Goal: Entertainment & Leisure: Consume media (video, audio)

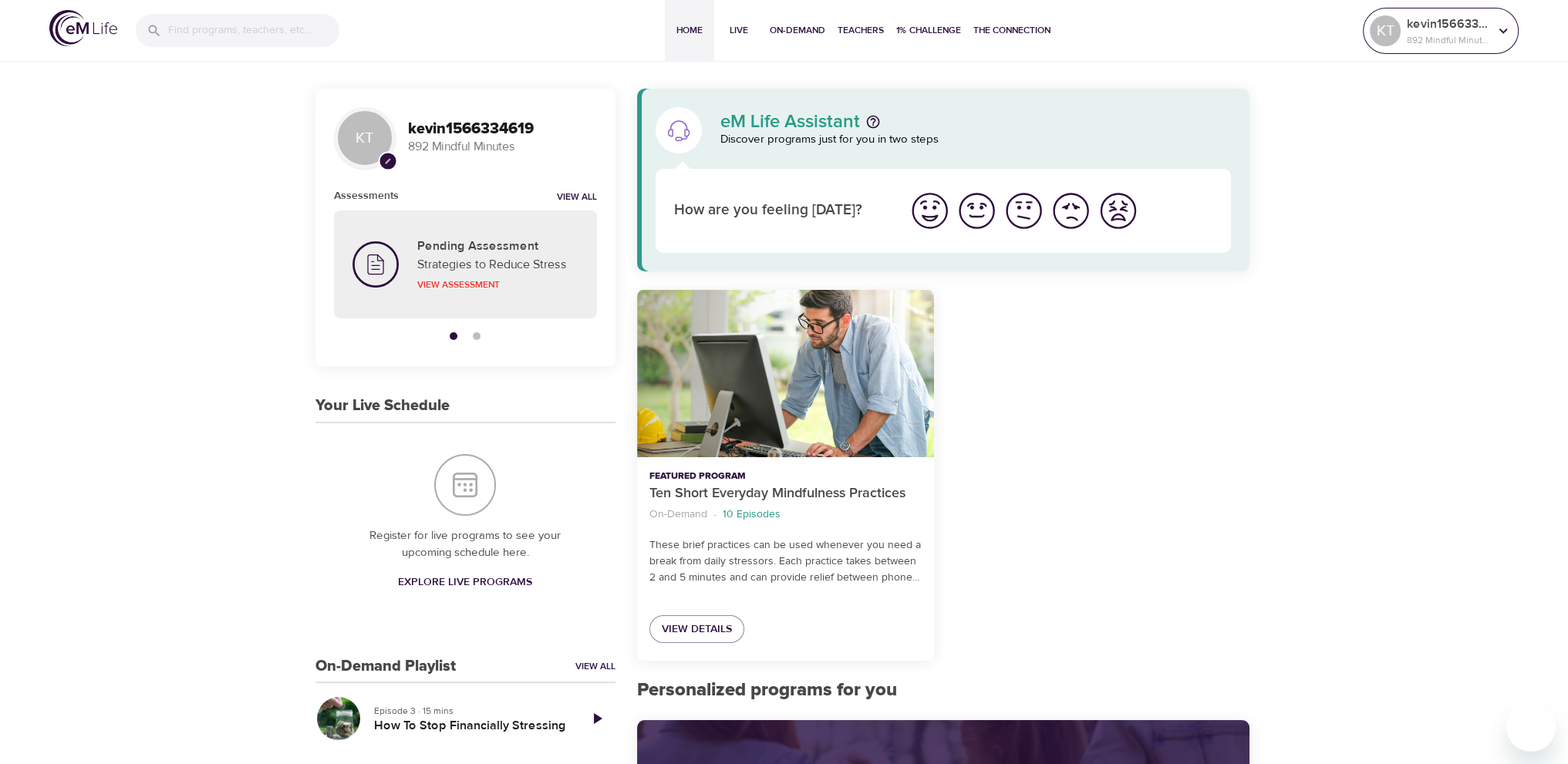
click at [1383, 30] on div "KT" at bounding box center [1385, 31] width 31 height 31
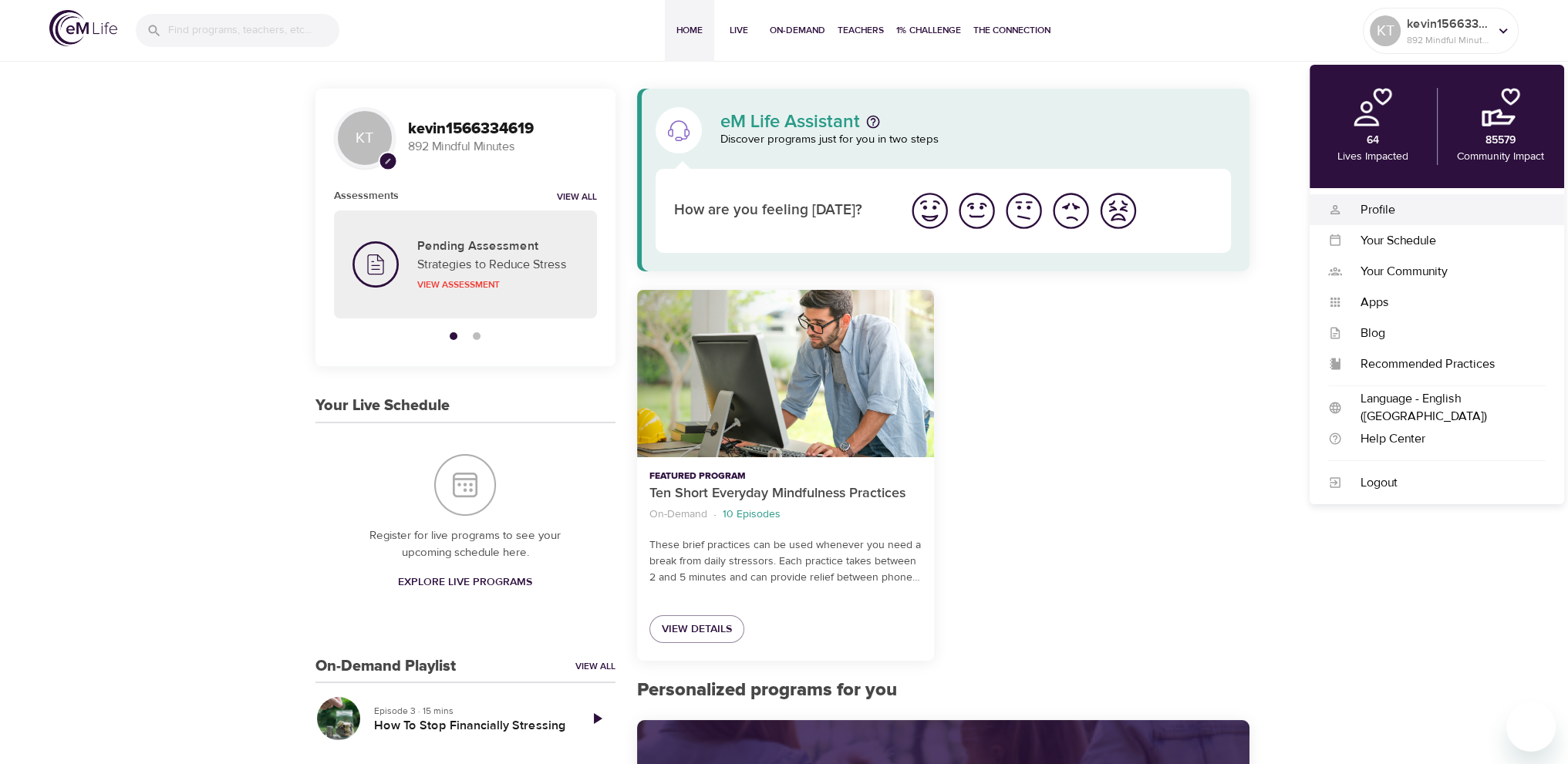
click at [1386, 208] on div "Profile" at bounding box center [1443, 210] width 204 height 18
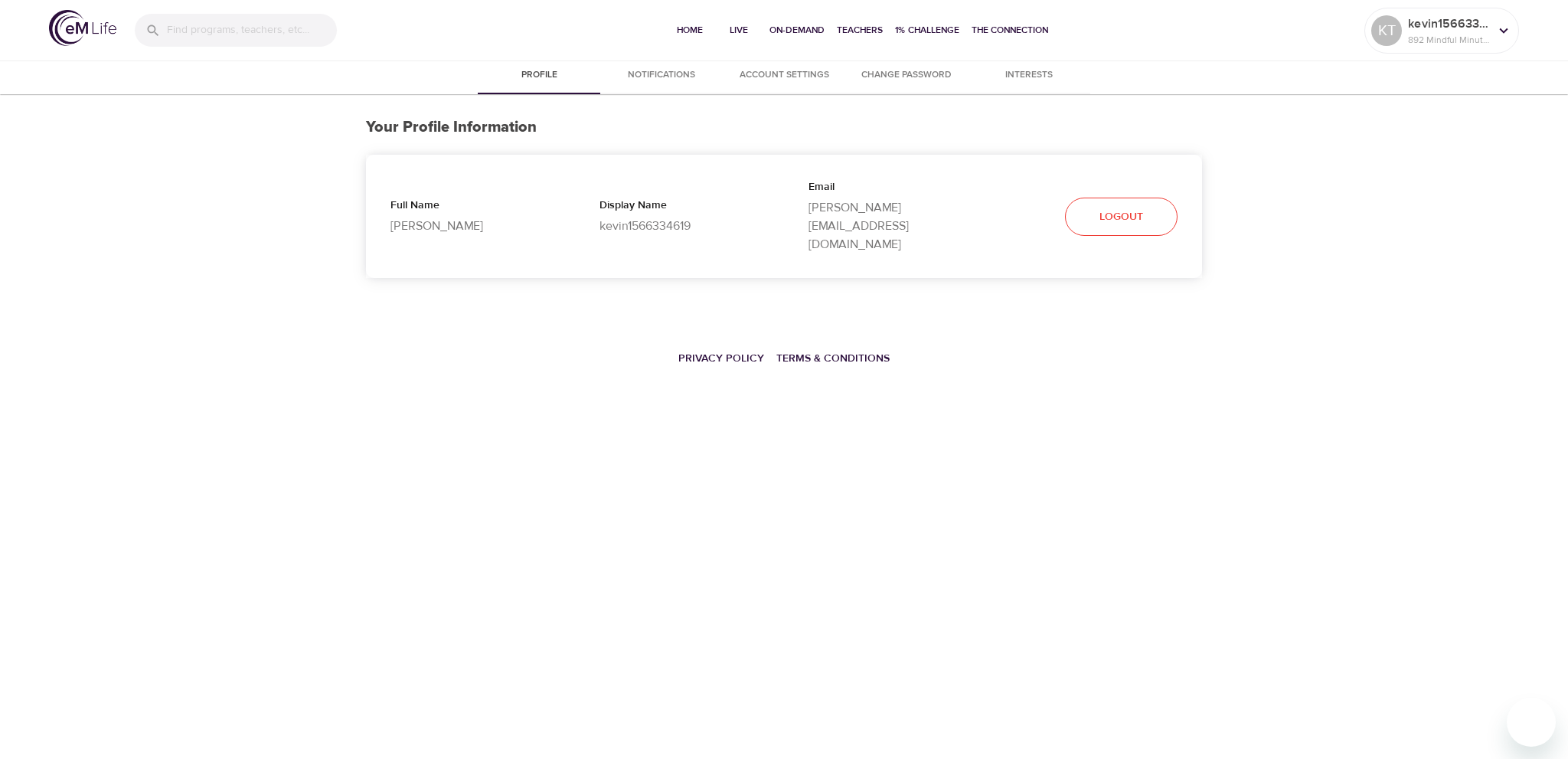
select select "10"
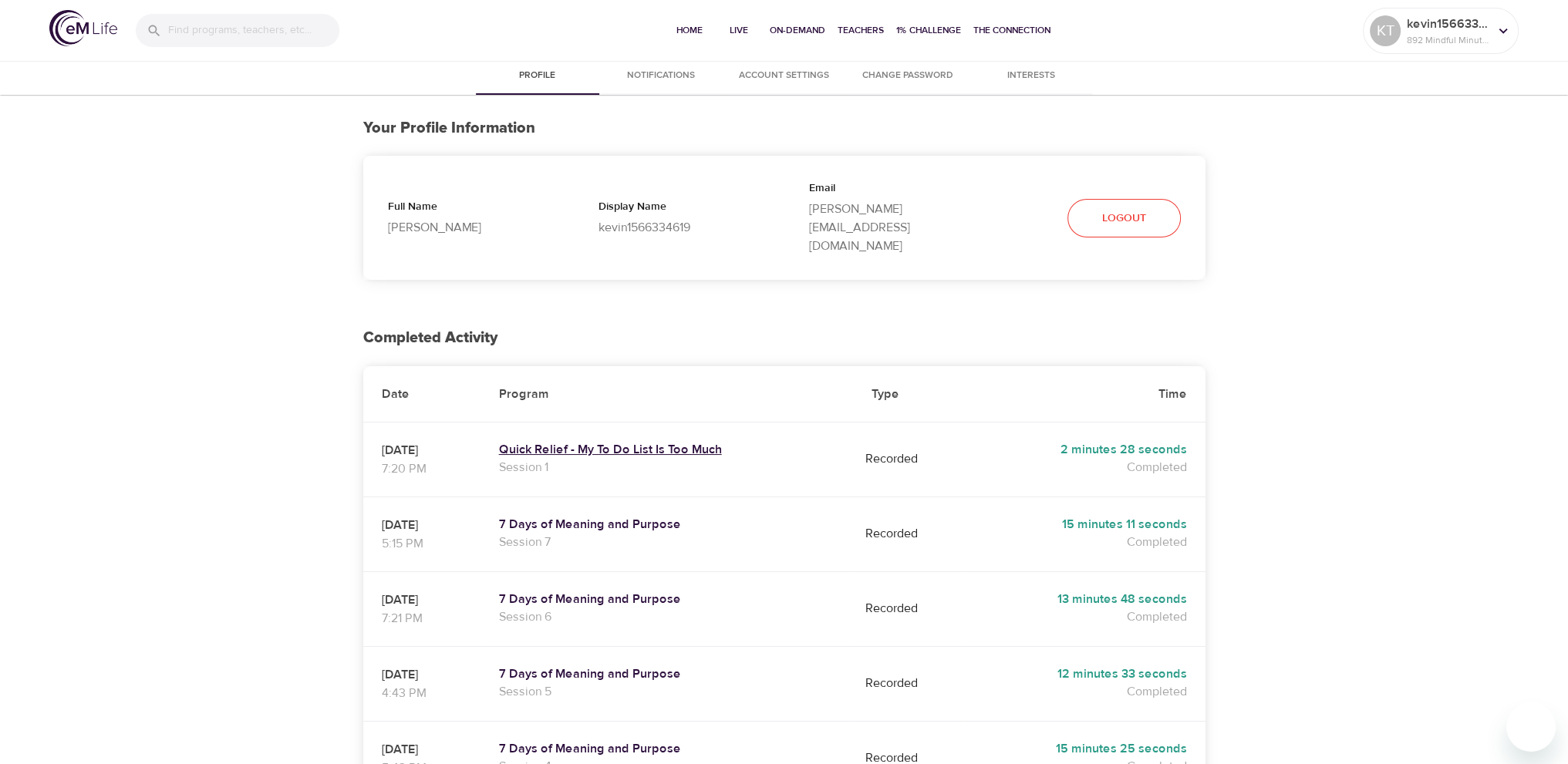
click at [691, 441] on h5 "Quick Relief - My To Do List Is Too Much" at bounding box center [667, 450] width 337 height 16
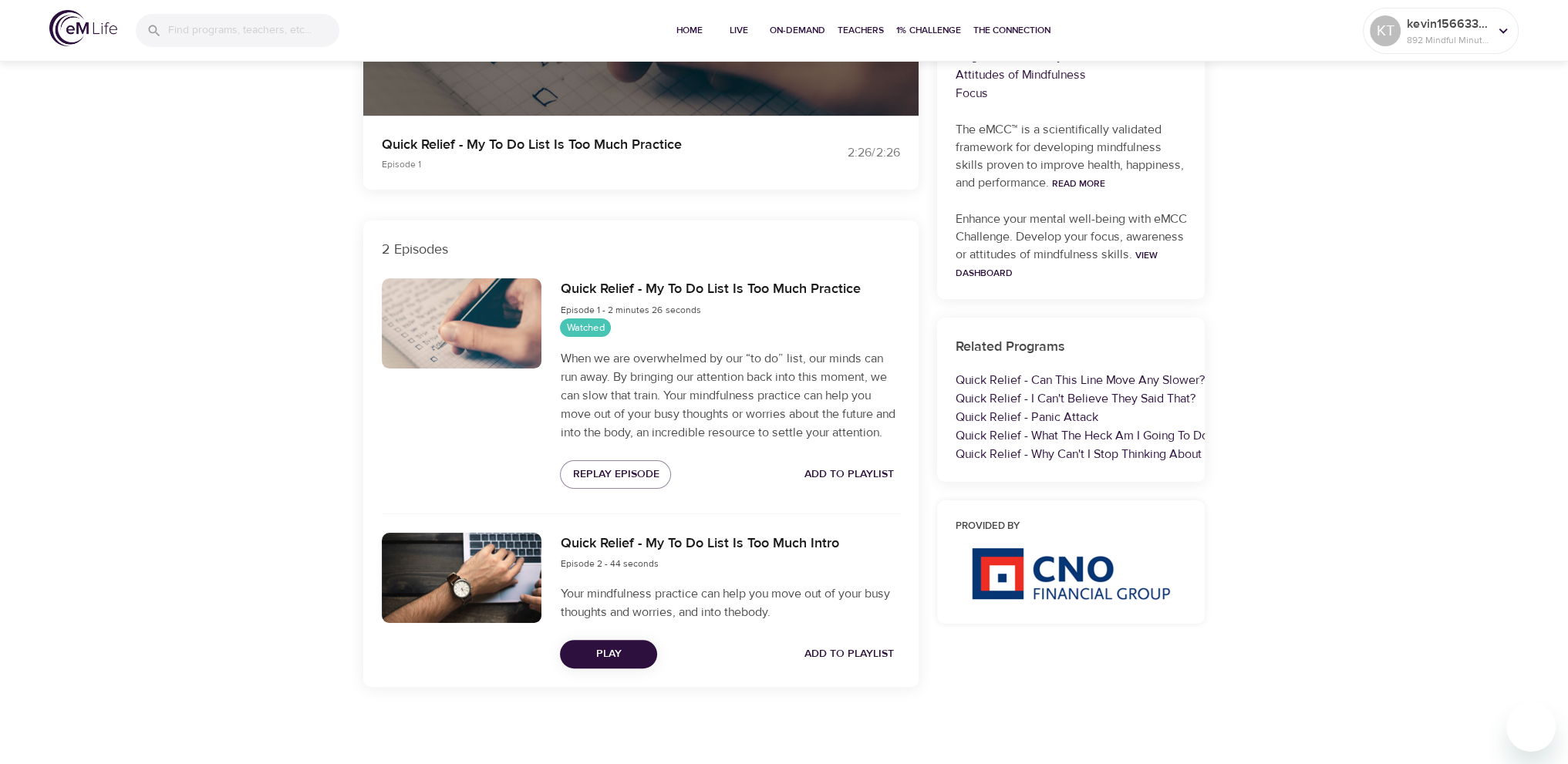
scroll to position [384, 0]
click at [618, 652] on span "Play" at bounding box center [608, 654] width 73 height 20
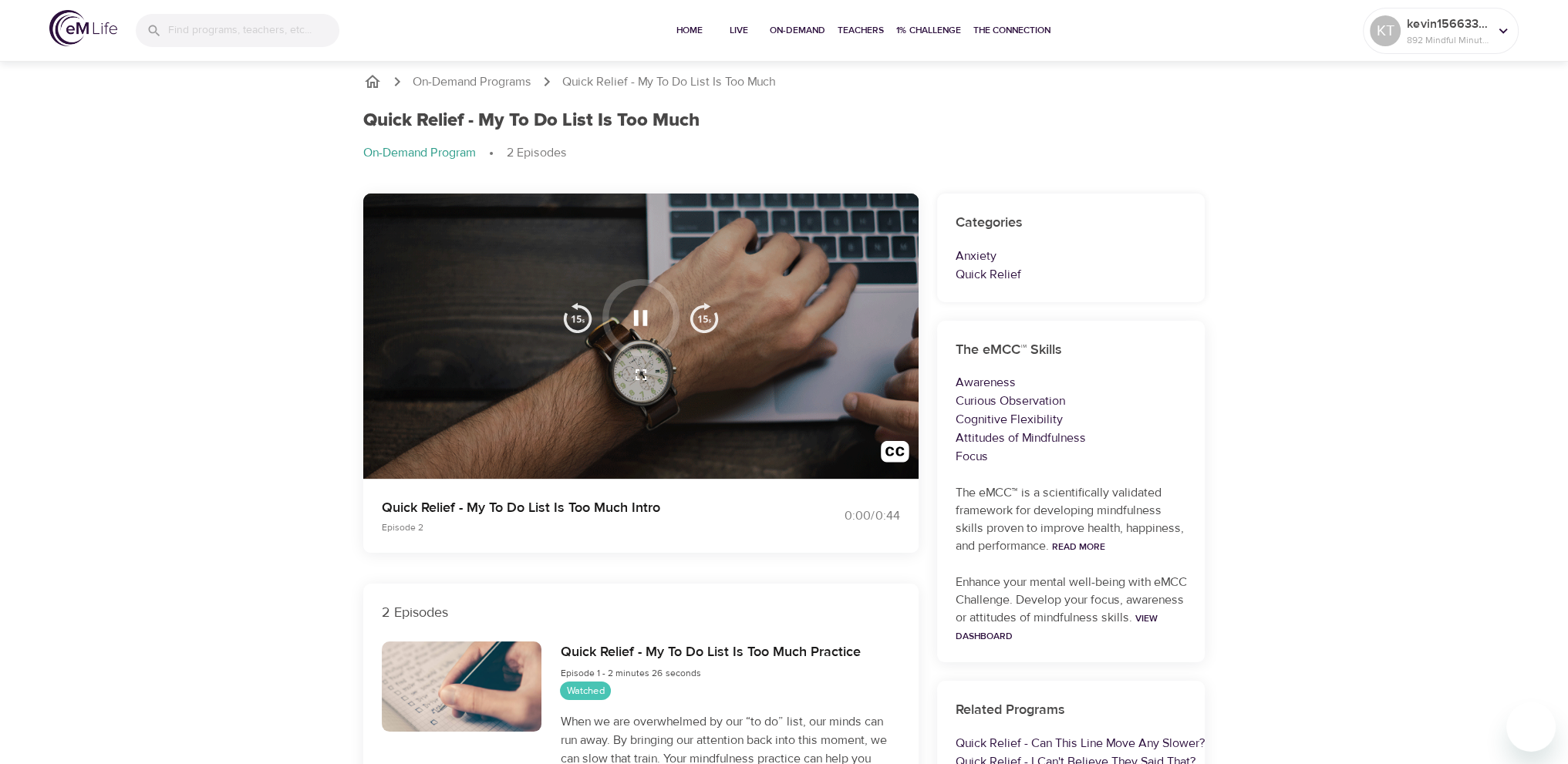
scroll to position [0, 0]
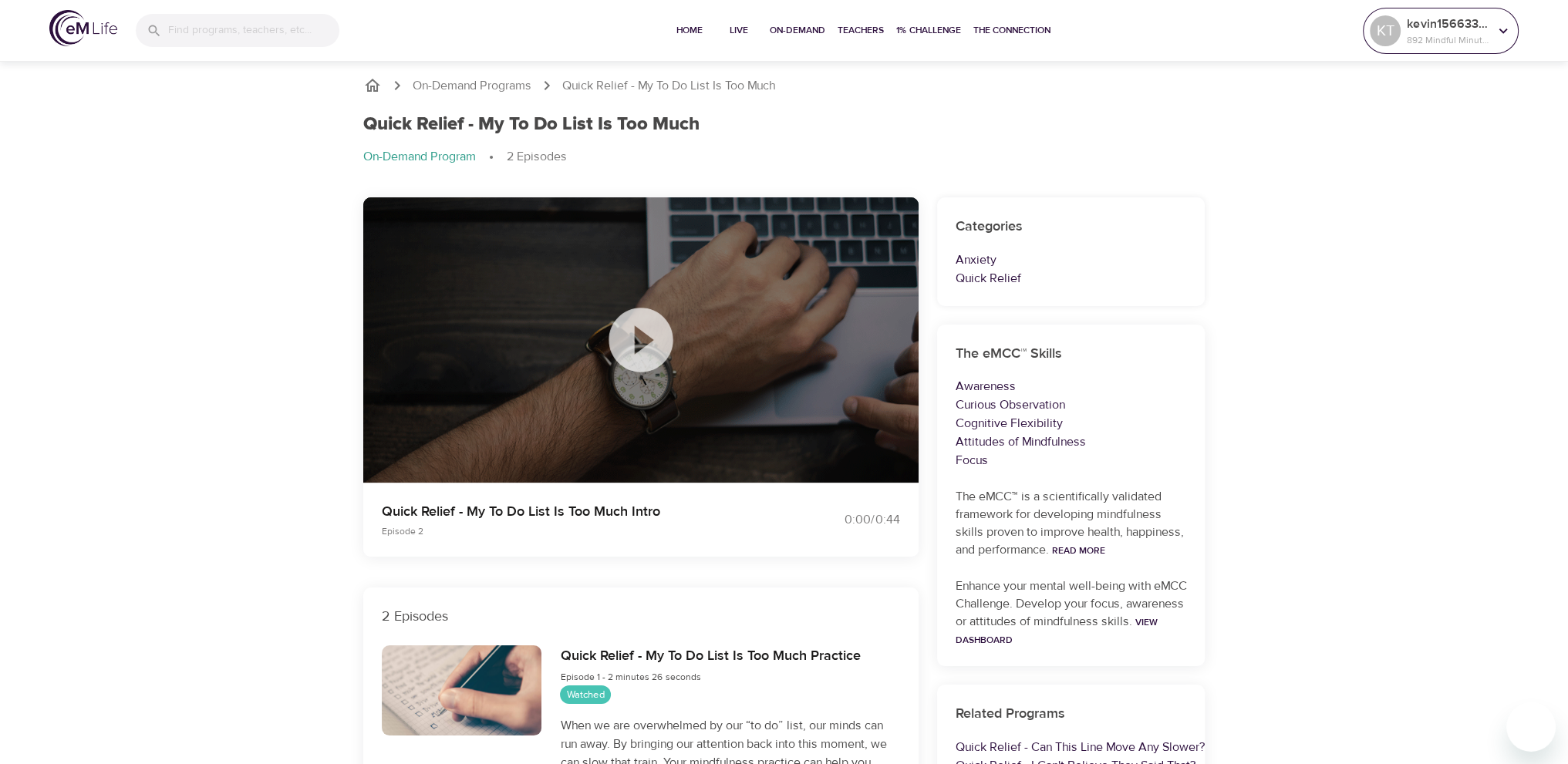
click at [1434, 40] on p "892 Mindful Minutes" at bounding box center [1447, 40] width 81 height 14
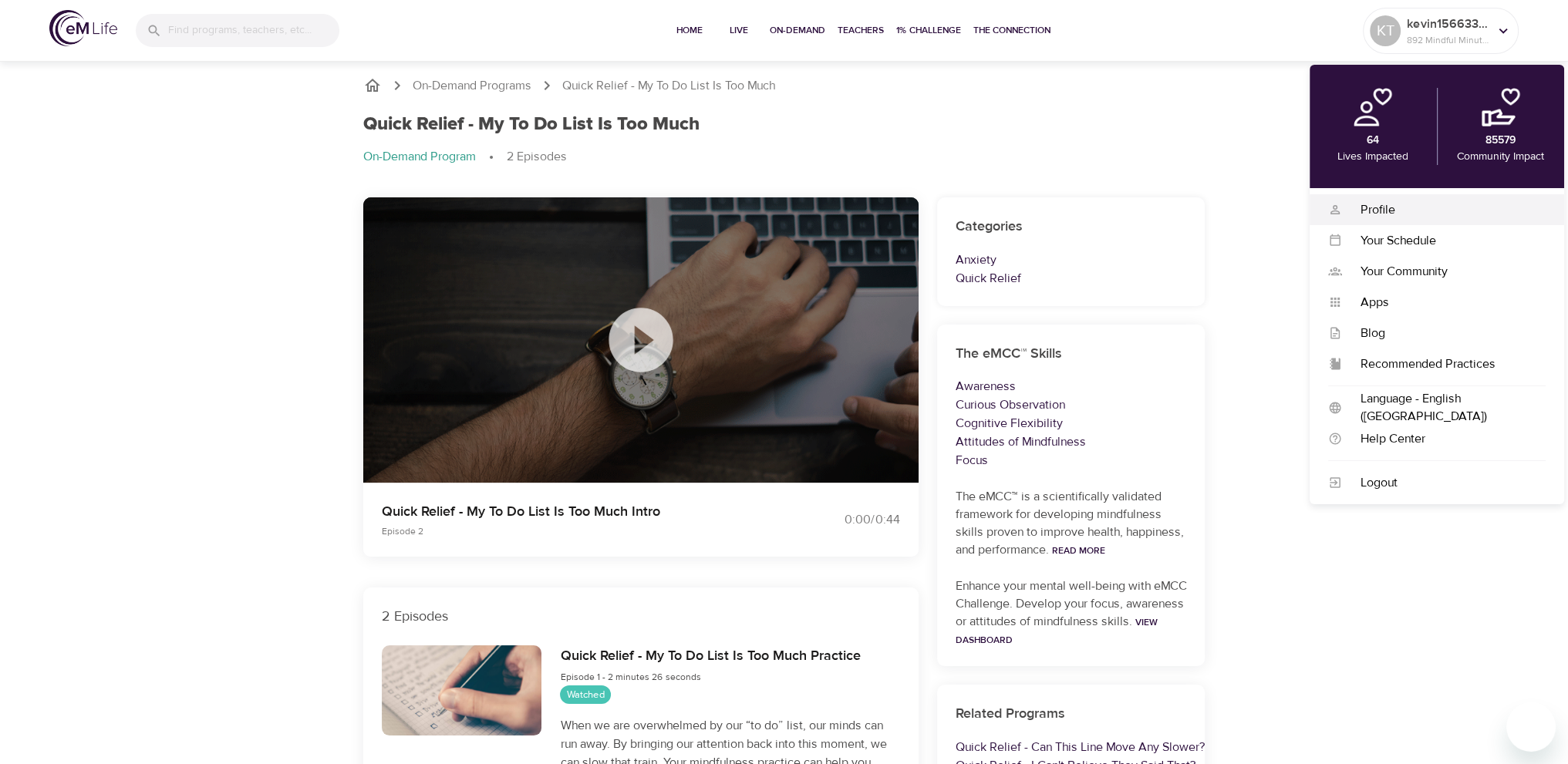
click at [1380, 209] on div "Profile" at bounding box center [1443, 210] width 204 height 18
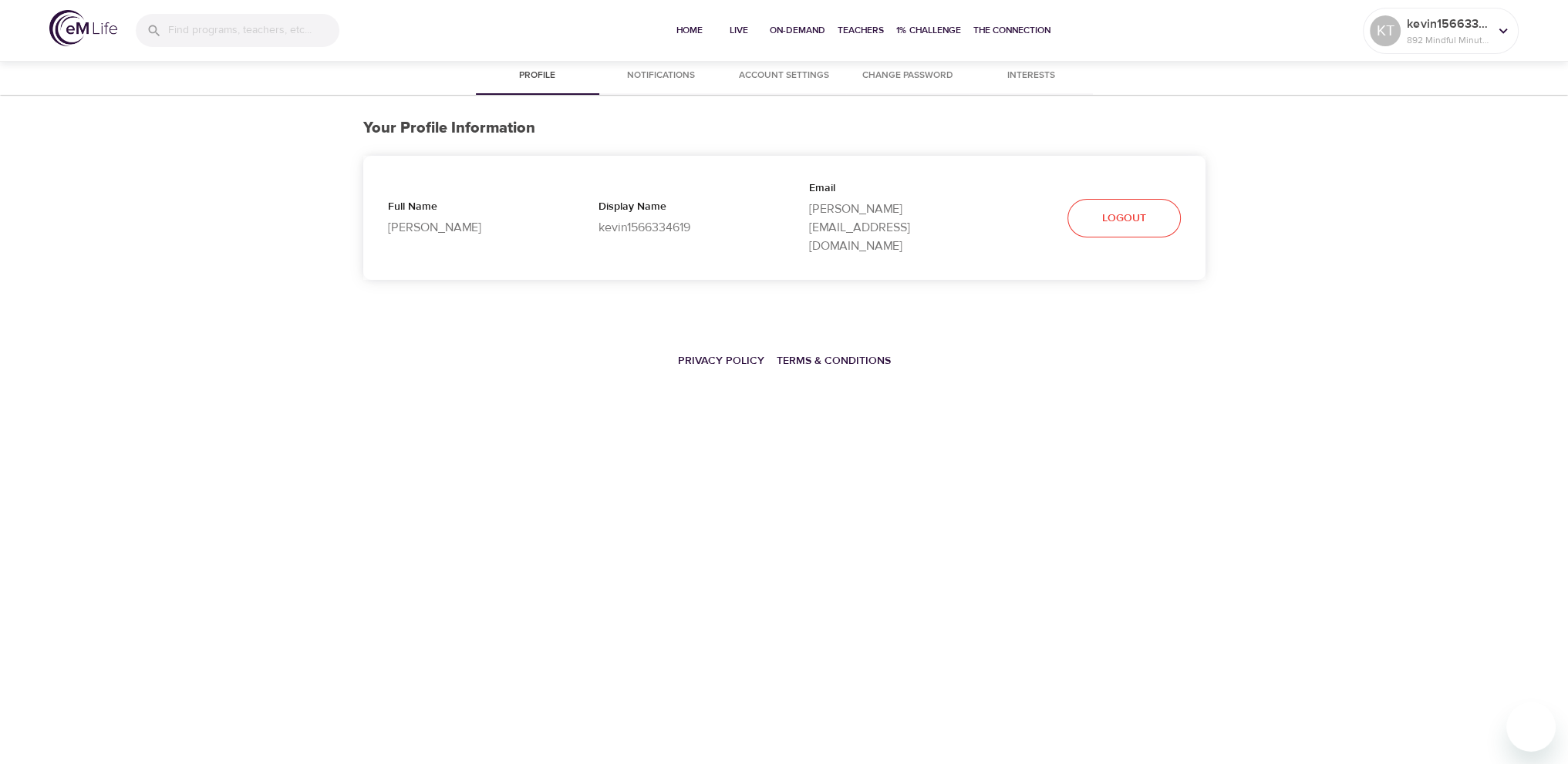
select select "10"
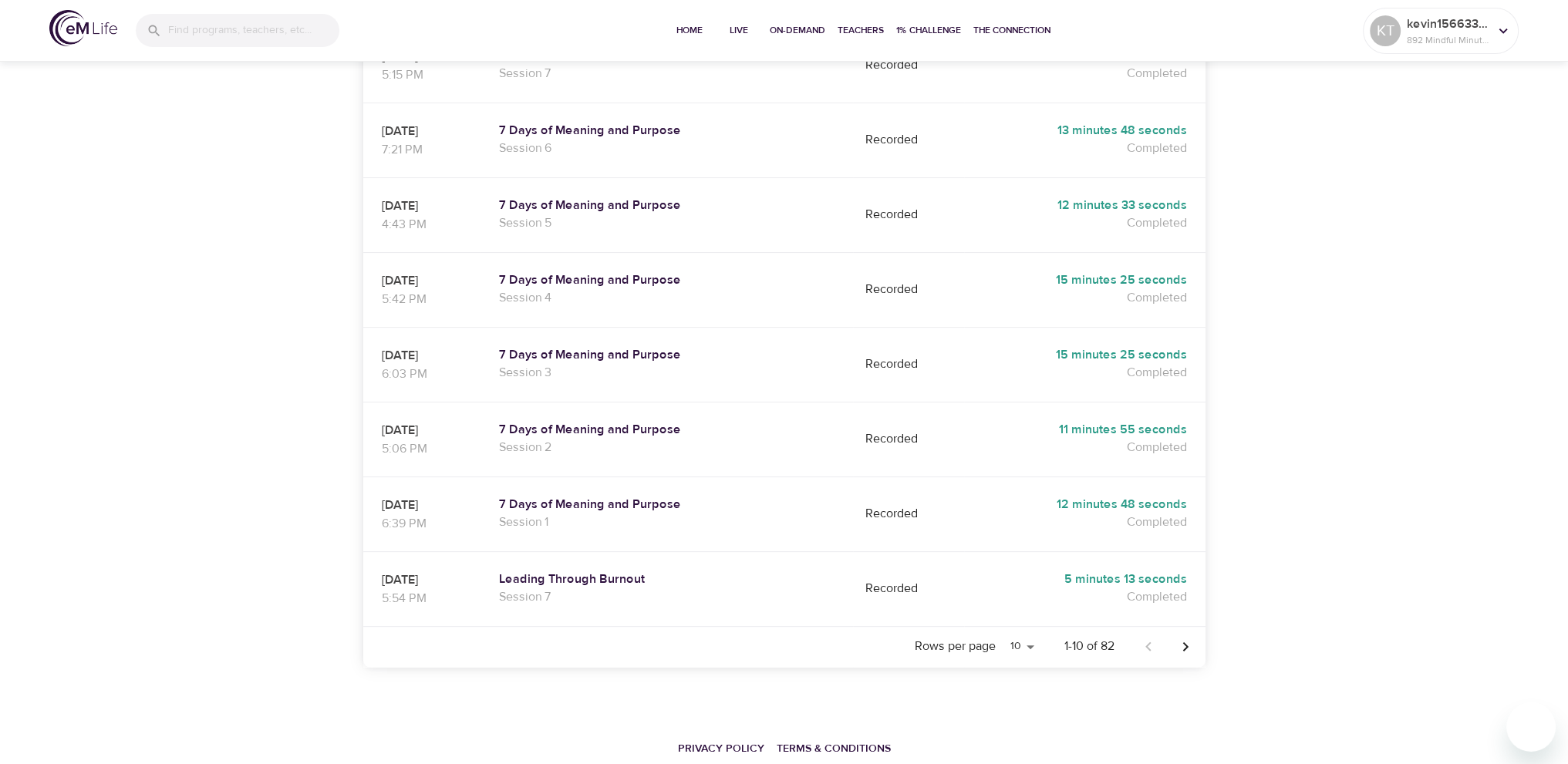
scroll to position [554, 0]
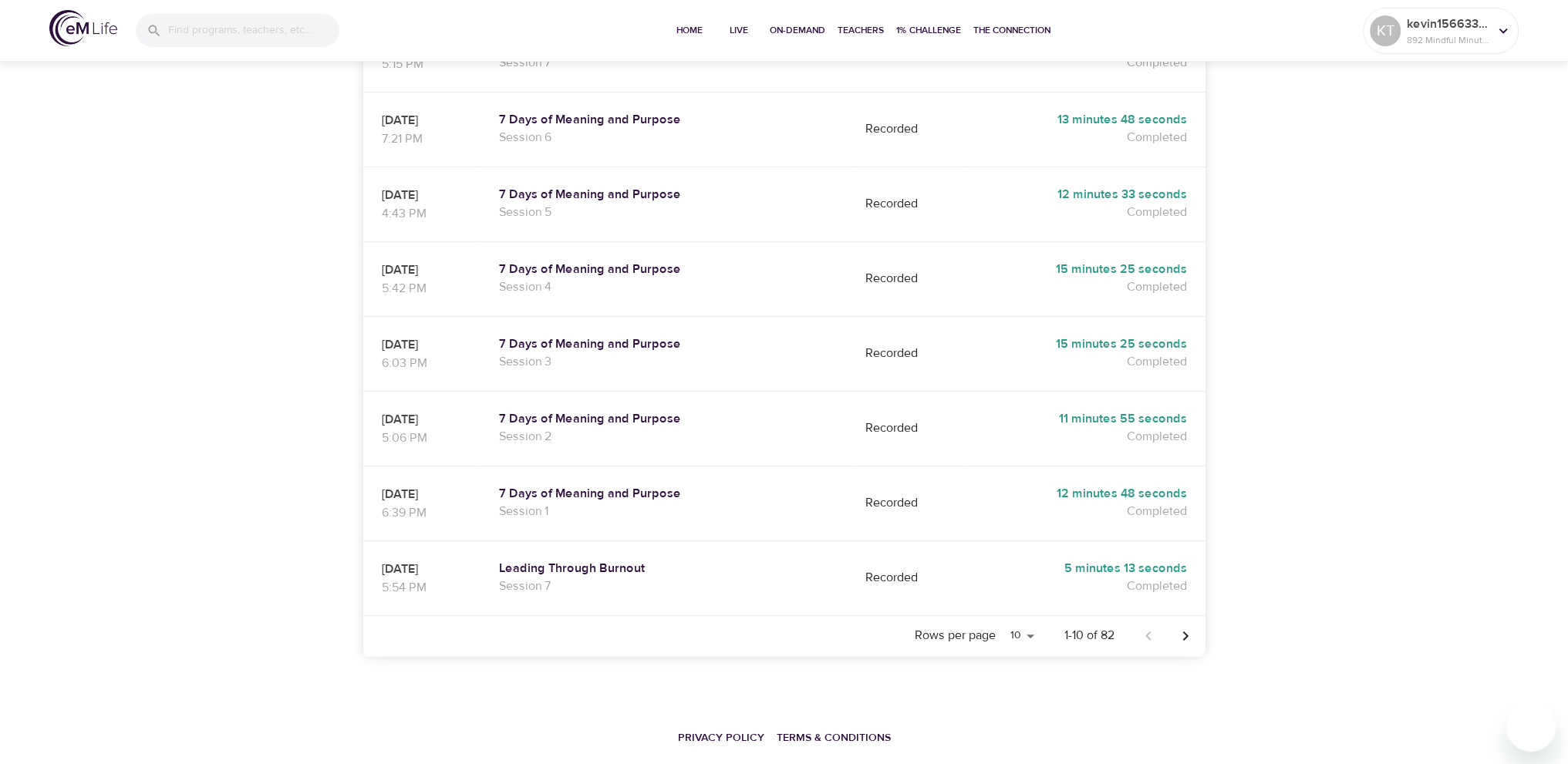
drag, startPoint x: 456, startPoint y: 86, endPoint x: 420, endPoint y: 86, distance: 36.0
click at [420, 111] on p "[DATE]" at bounding box center [421, 120] width 80 height 19
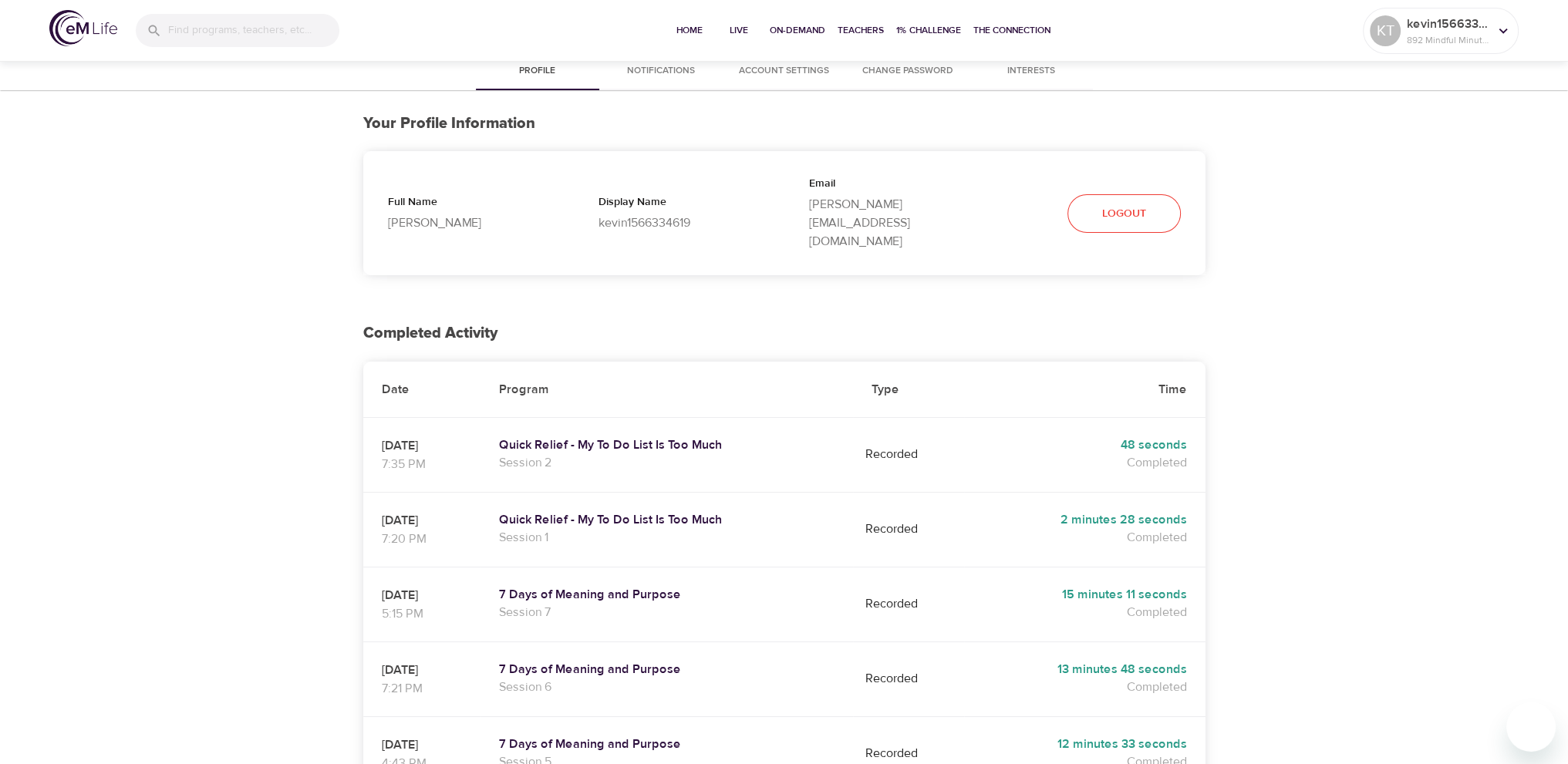
scroll to position [0, 0]
